Goal: Information Seeking & Learning: Find specific fact

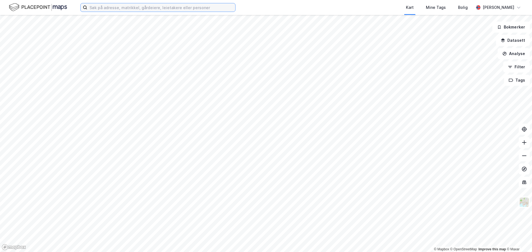
click at [155, 8] on input at bounding box center [161, 7] width 148 height 8
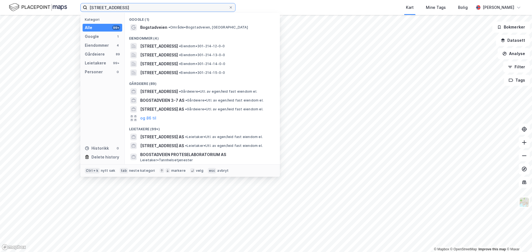
type input "[STREET_ADDRESS]"
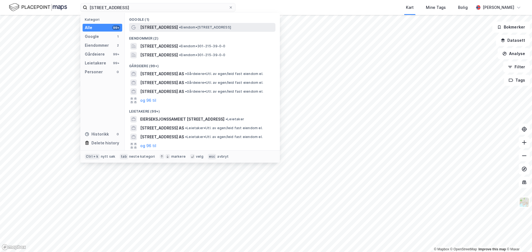
click at [155, 28] on span "[STREET_ADDRESS]" at bounding box center [159, 27] width 38 height 7
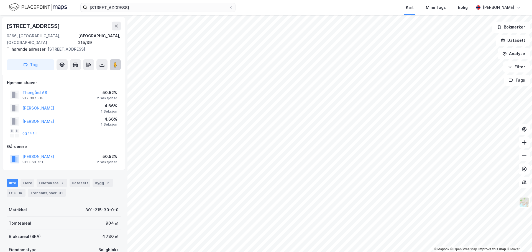
click at [116, 62] on image at bounding box center [115, 65] width 3 height 6
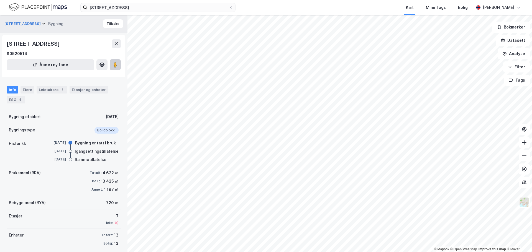
click at [115, 65] on image at bounding box center [115, 65] width 3 height 6
click at [115, 41] on button at bounding box center [116, 43] width 9 height 9
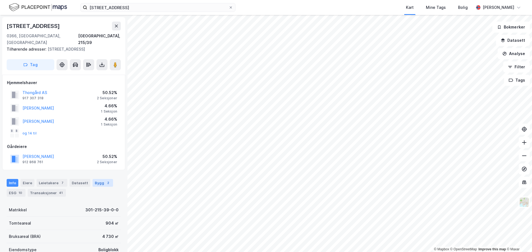
click at [96, 179] on div "Bygg 2" at bounding box center [103, 183] width 20 height 8
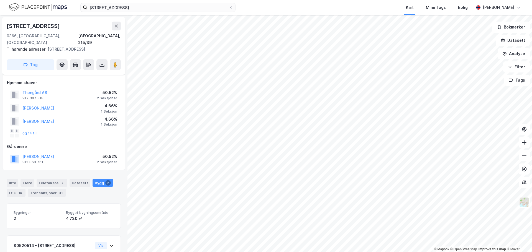
scroll to position [81, 0]
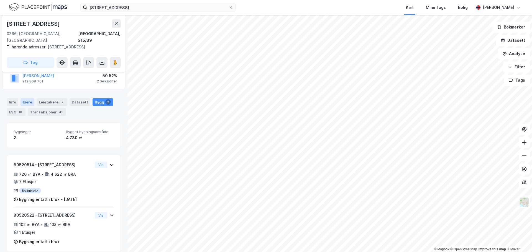
click at [24, 98] on div "Eiere" at bounding box center [27, 102] width 14 height 8
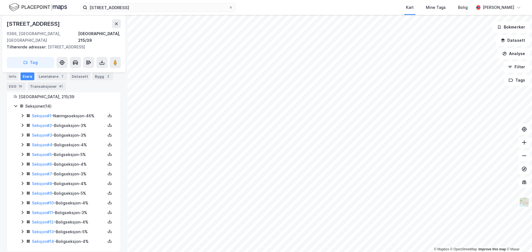
scroll to position [41, 0]
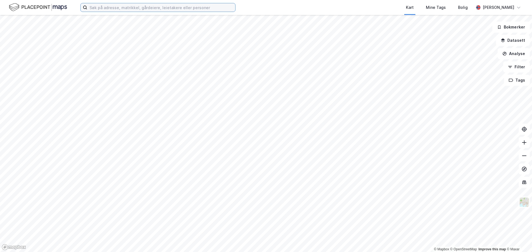
click at [138, 6] on input at bounding box center [161, 7] width 148 height 8
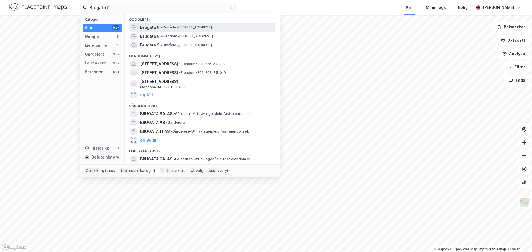
click at [145, 27] on span "Brugata 9" at bounding box center [149, 27] width 19 height 7
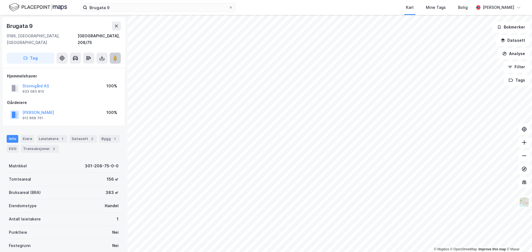
click at [116, 55] on image at bounding box center [115, 58] width 3 height 6
click at [26, 135] on div "Eiere" at bounding box center [27, 139] width 14 height 8
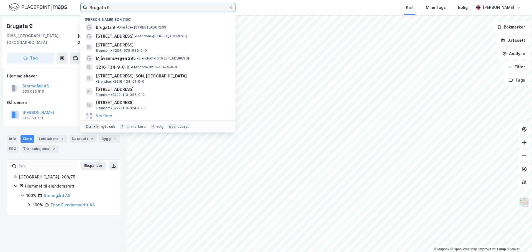
click at [110, 8] on input "Brugata 9" at bounding box center [157, 7] width 141 height 8
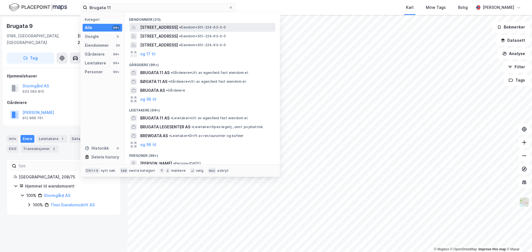
click at [225, 27] on span "• Eiendom • 301-224-63-0-0" at bounding box center [202, 27] width 47 height 4
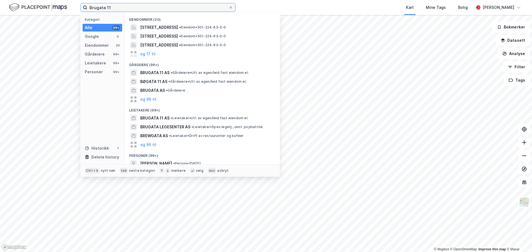
click at [124, 8] on input "Brugata 11" at bounding box center [157, 7] width 141 height 8
click at [112, 6] on input "Brugata 11" at bounding box center [157, 7] width 141 height 8
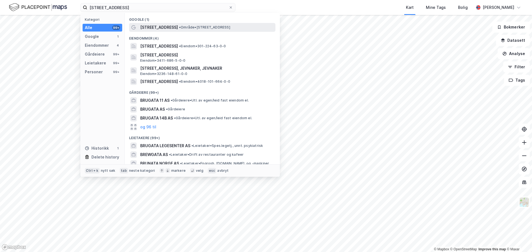
click at [150, 27] on span "[STREET_ADDRESS]" at bounding box center [159, 27] width 38 height 7
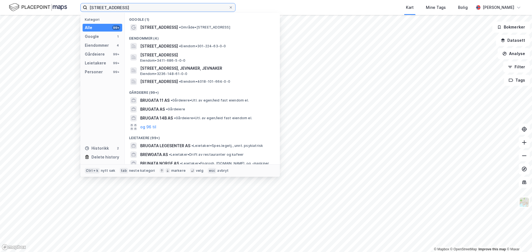
click at [117, 7] on input "[STREET_ADDRESS]" at bounding box center [157, 7] width 141 height 8
drag, startPoint x: 161, startPoint y: 6, endPoint x: 53, endPoint y: 11, distance: 108.7
click at [53, 11] on div "Brugata 11a Kategori Alle 99+ Google 1 Eiendommer 4 Gårdeiere 99+ Leietakere 99…" at bounding box center [266, 7] width 532 height 15
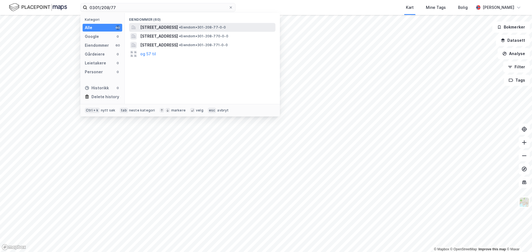
click at [152, 28] on span "[STREET_ADDRESS]" at bounding box center [159, 27] width 38 height 7
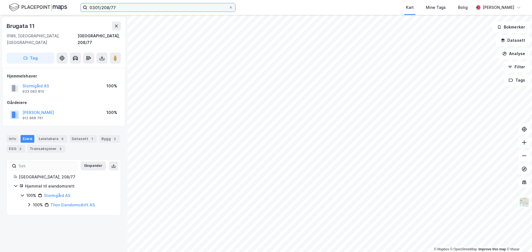
click at [127, 7] on input "0301/208/77" at bounding box center [157, 7] width 141 height 8
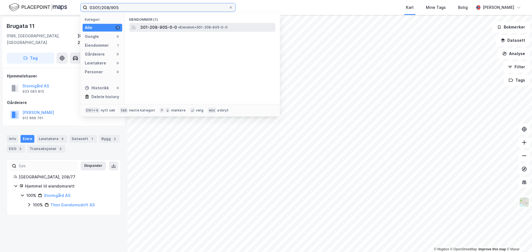
type input "0301/208/905"
click at [150, 26] on span "301-208-905-0-0" at bounding box center [158, 27] width 37 height 7
